Goal: Task Accomplishment & Management: Use online tool/utility

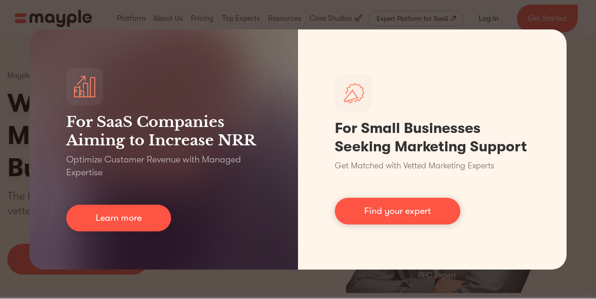
click at [261, 292] on div "For SaaS Companies Aiming to Increase NRR Optimize Customer Revenue with Manage…" at bounding box center [298, 149] width 596 height 299
click at [268, 282] on div "For SaaS Companies Aiming to Increase NRR Optimize Customer Revenue with Manage…" at bounding box center [298, 149] width 596 height 299
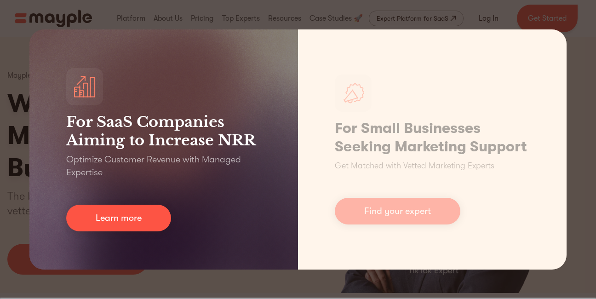
click at [239, 250] on div "For SaaS Companies Aiming to Increase NRR Optimize Customer Revenue with Manage…" at bounding box center [163, 149] width 268 height 240
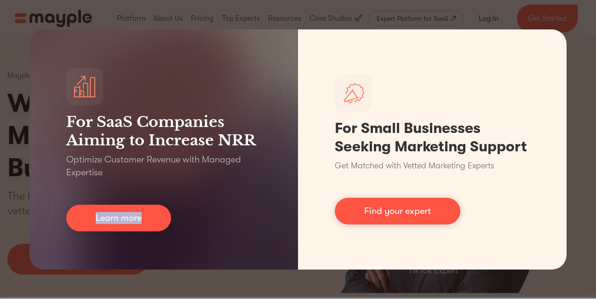
click at [150, 275] on div "For SaaS Companies Aiming to Increase NRR Optimize Customer Revenue with Manage…" at bounding box center [298, 149] width 596 height 299
click at [573, 18] on div "For SaaS Companies Aiming to Increase NRR Optimize Customer Revenue with Manage…" at bounding box center [298, 149] width 596 height 299
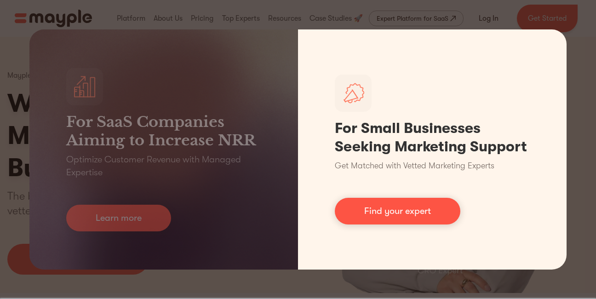
click at [365, 220] on link "Find your expert" at bounding box center [397, 211] width 125 height 27
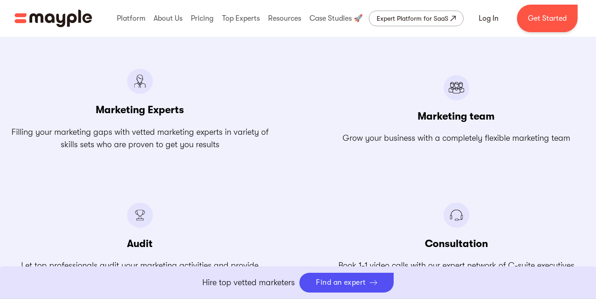
scroll to position [1149, 0]
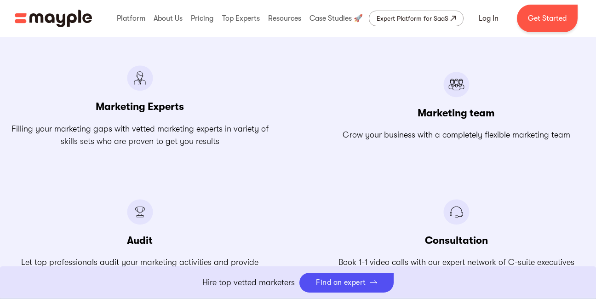
click at [146, 76] on img at bounding box center [140, 78] width 26 height 26
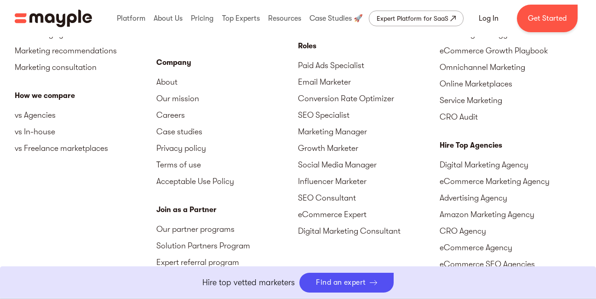
scroll to position [4095, 0]
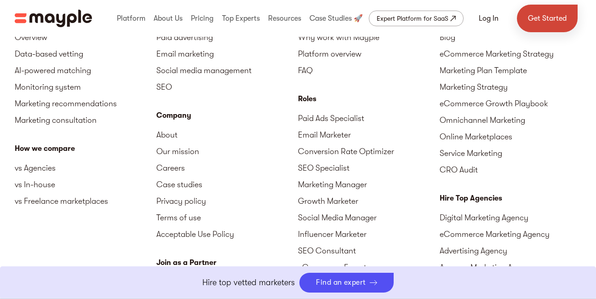
click at [549, 23] on link "Get Started" at bounding box center [546, 19] width 61 height 28
click at [554, 17] on link "Get Started" at bounding box center [546, 19] width 61 height 28
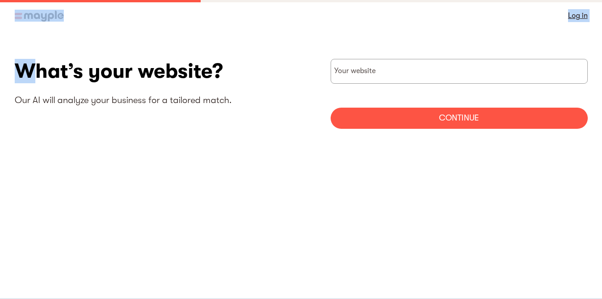
drag, startPoint x: 78, startPoint y: 34, endPoint x: 25, endPoint y: 41, distance: 53.8
click at [25, 41] on body "By continuing to use this site you agree to our Cookie Policy Got it Log in Wha…" at bounding box center [301, 149] width 602 height 299
click at [25, 41] on section "What’s your website? Our AI will analyze your business for a tailored match. Yo…" at bounding box center [301, 97] width 602 height 132
click at [22, 15] on img at bounding box center [39, 16] width 49 height 11
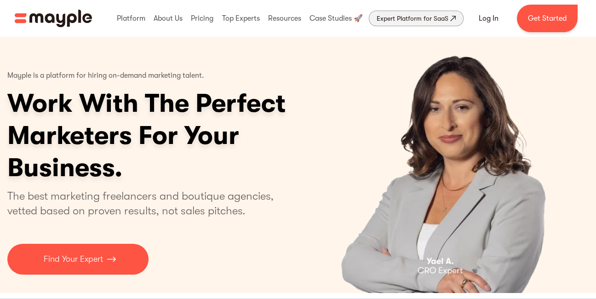
click at [403, 23] on div "Expert Platform for SaaS" at bounding box center [412, 18] width 72 height 11
